Goal: Navigation & Orientation: Go to known website

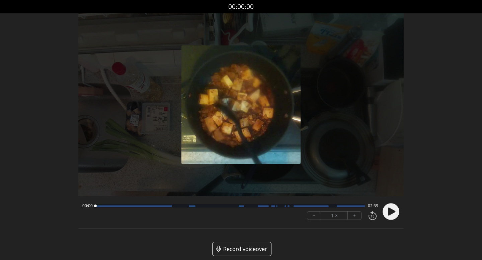
click at [387, 207] on circle at bounding box center [390, 211] width 17 height 17
click at [388, 211] on icon at bounding box center [389, 211] width 2 height 7
